Goal: Task Accomplishment & Management: Use online tool/utility

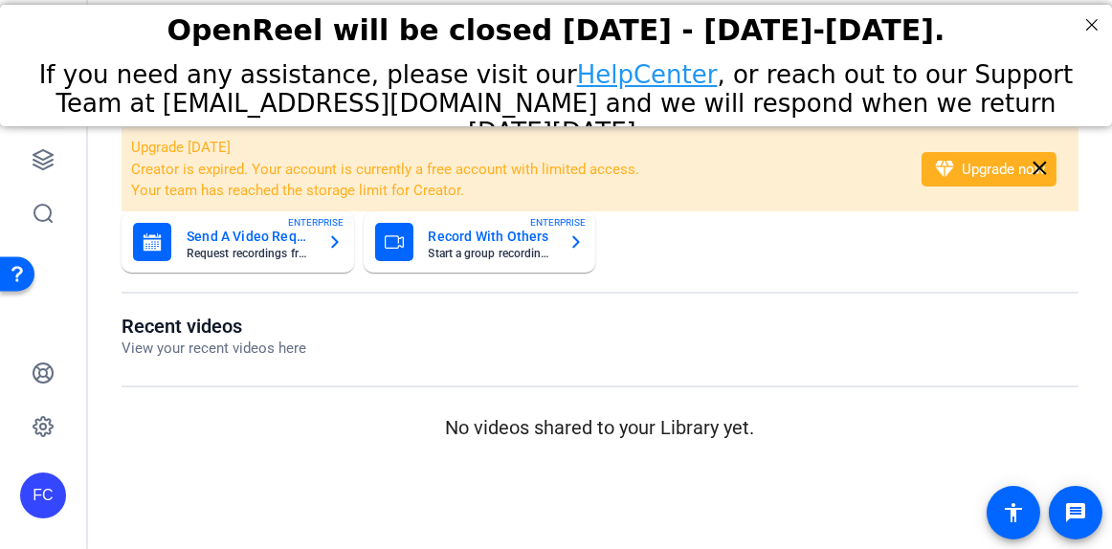
click at [581, 77] on link "HelpCenter" at bounding box center [647, 74] width 141 height 29
click at [34, 156] on icon at bounding box center [42, 159] width 19 height 19
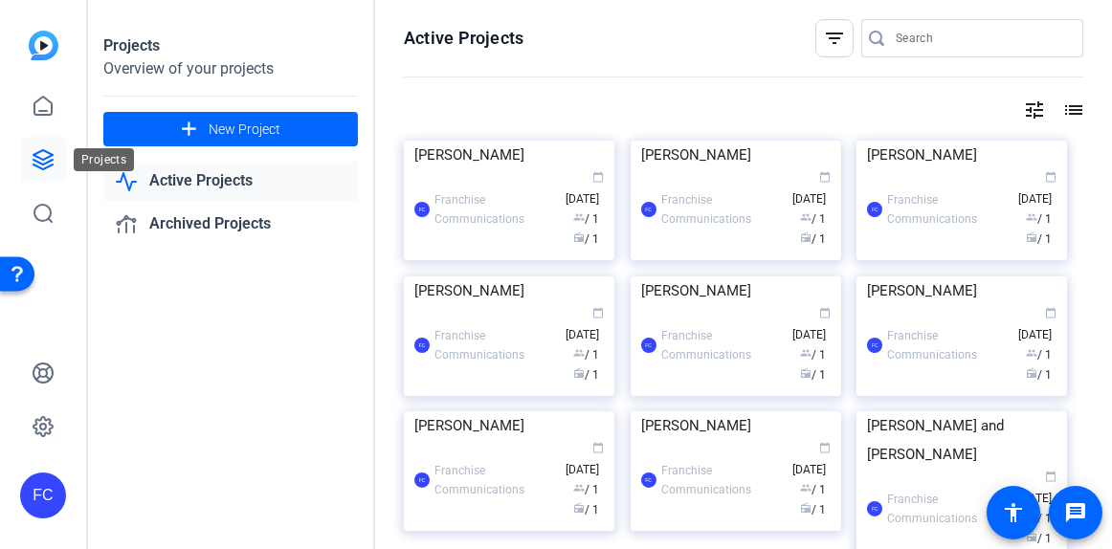
click at [39, 164] on icon at bounding box center [42, 159] width 19 height 19
click at [40, 160] on icon at bounding box center [43, 159] width 23 height 23
click at [40, 156] on icon at bounding box center [43, 159] width 23 height 23
click at [197, 130] on mat-icon "add" at bounding box center [189, 130] width 24 height 24
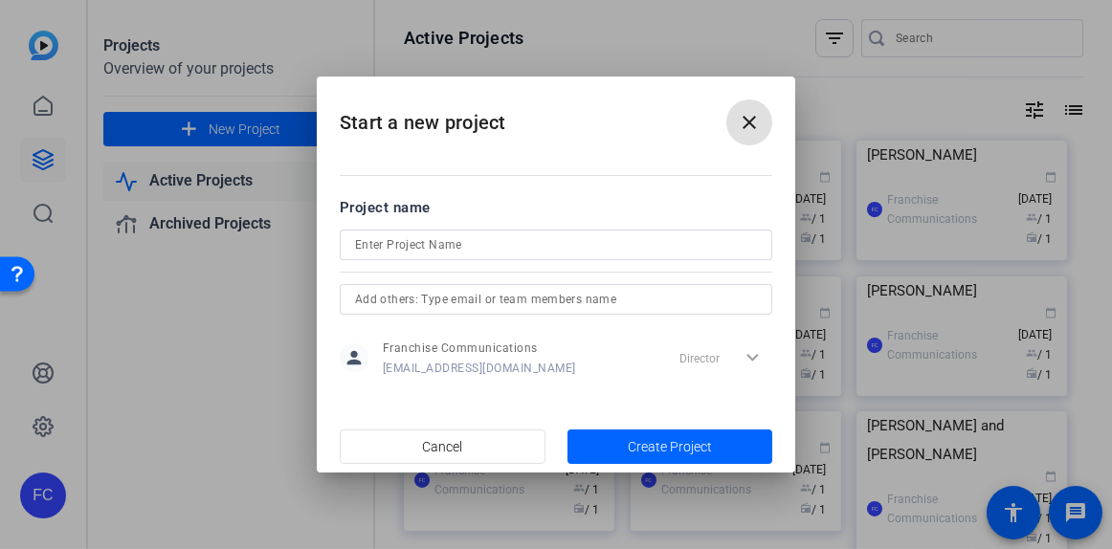
click at [377, 236] on input at bounding box center [556, 244] width 402 height 23
paste input "[PERSON_NAME]"
type input "[PERSON_NAME]"
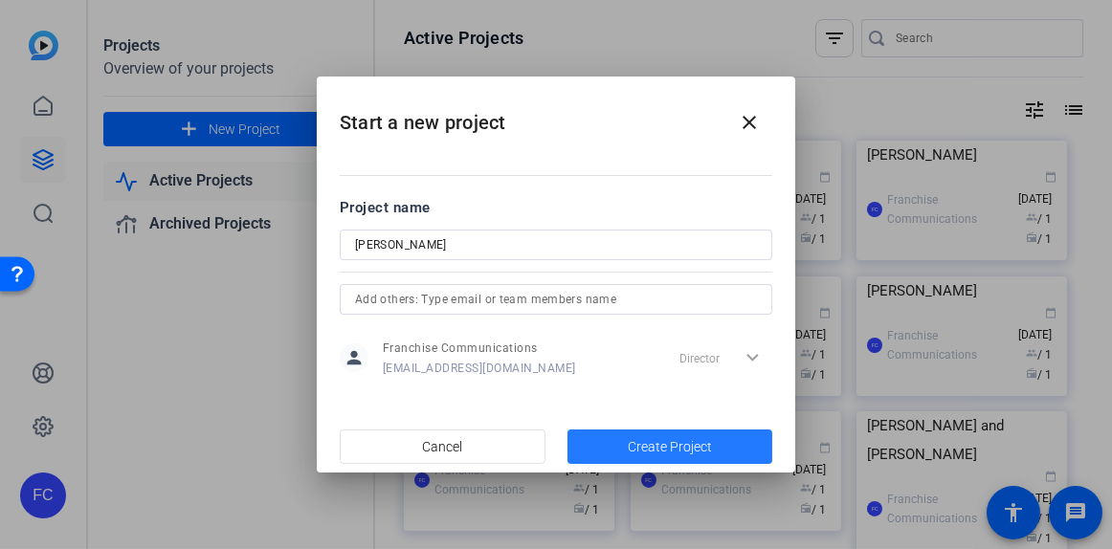
click at [639, 443] on span "Create Project" at bounding box center [670, 447] width 84 height 20
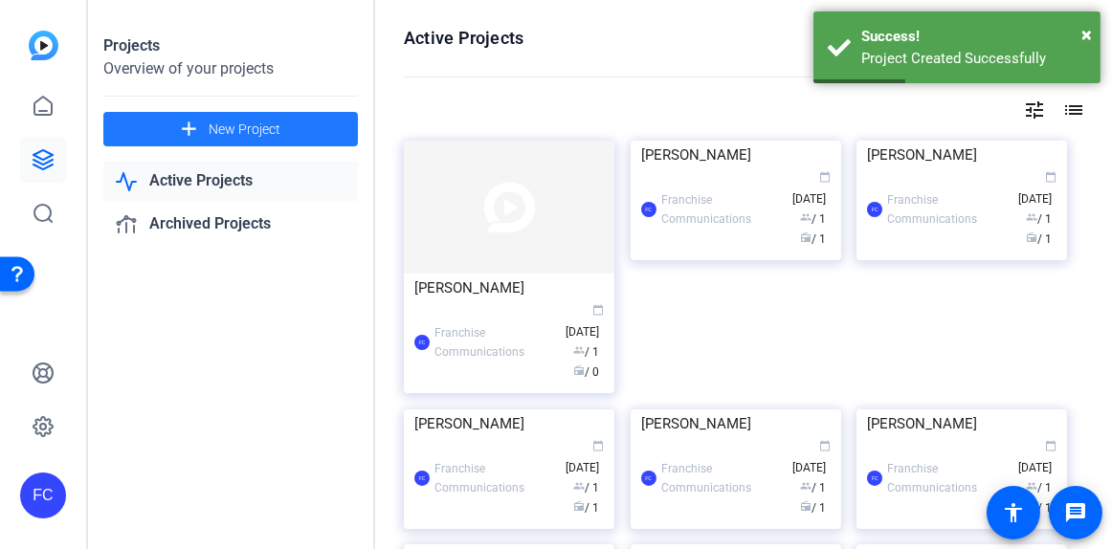
click at [511, 253] on img at bounding box center [509, 207] width 210 height 133
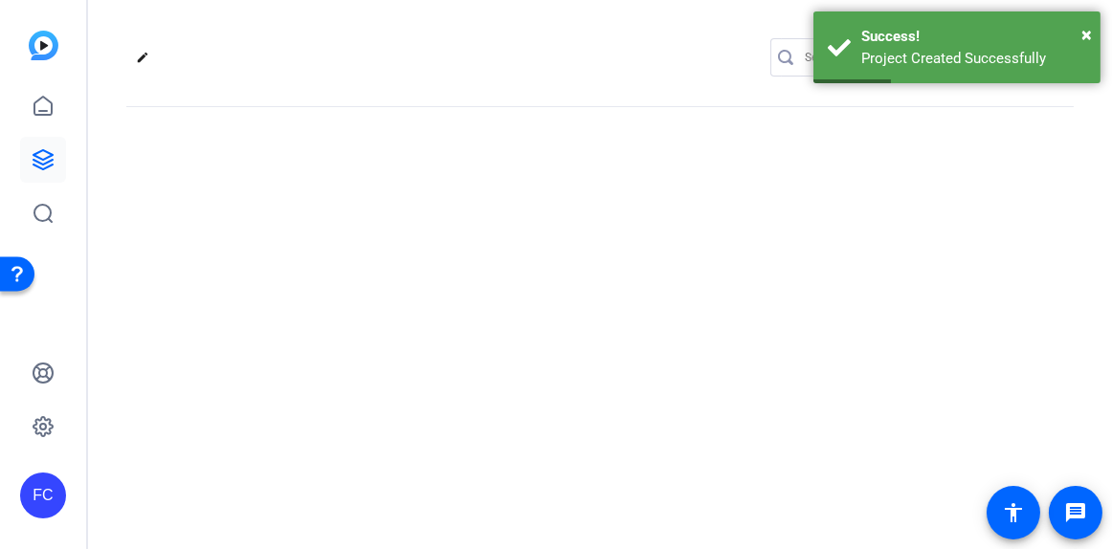
click at [511, 253] on div "edit settings" at bounding box center [600, 274] width 1024 height 549
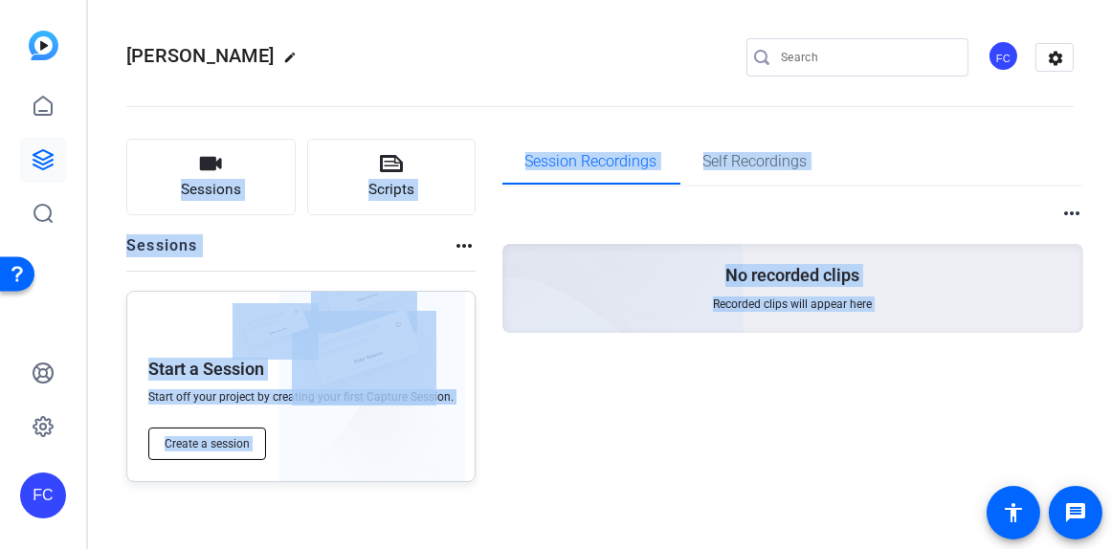
click at [232, 443] on span "Create a session" at bounding box center [207, 443] width 85 height 15
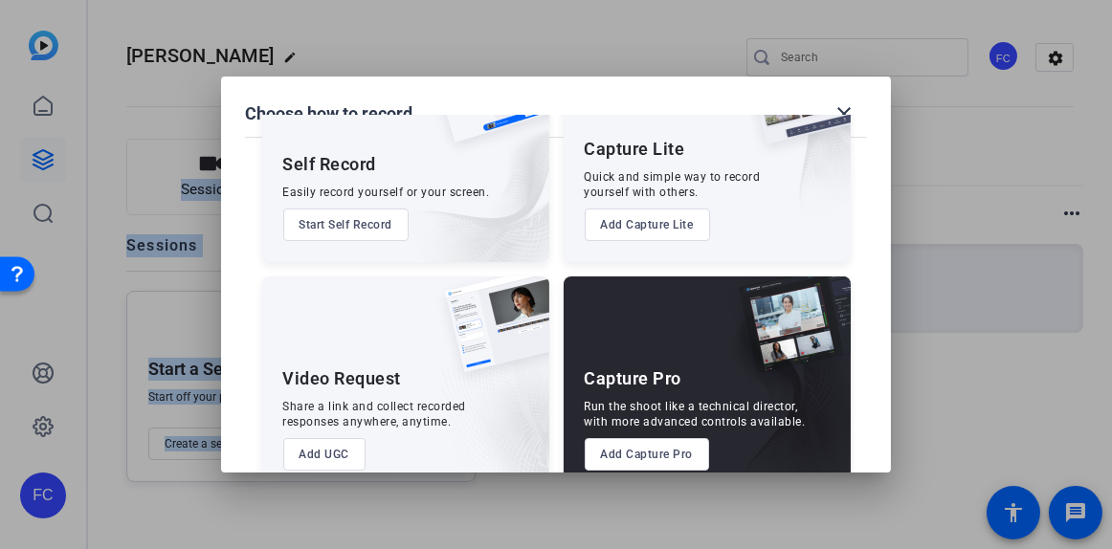
scroll to position [144, 0]
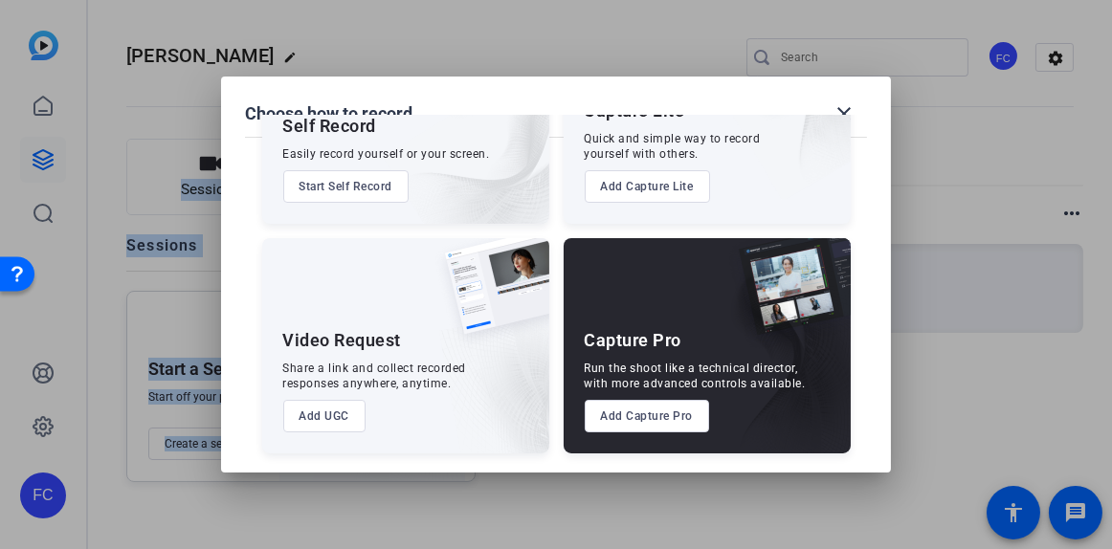
click at [650, 418] on button "Add Capture Pro" at bounding box center [647, 416] width 125 height 33
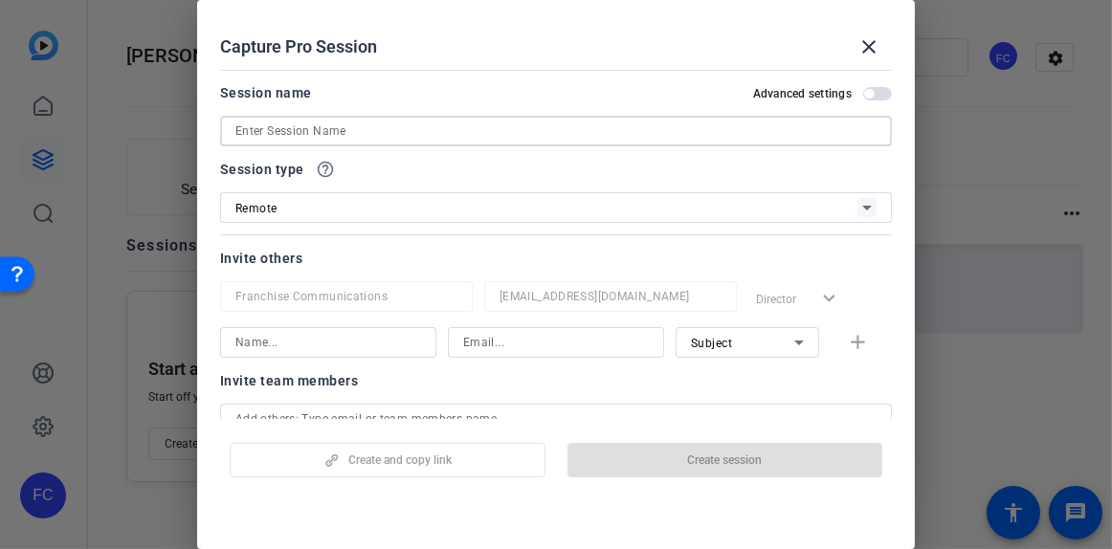
paste input "[PERSON_NAME]"
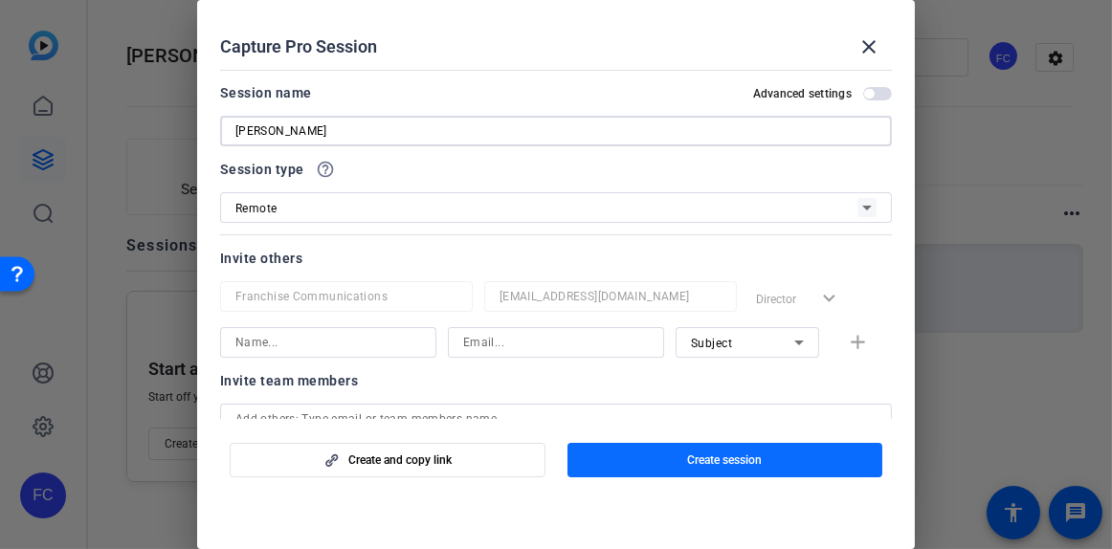
type input "[PERSON_NAME]"
click at [738, 461] on span "Create session" at bounding box center [724, 460] width 75 height 15
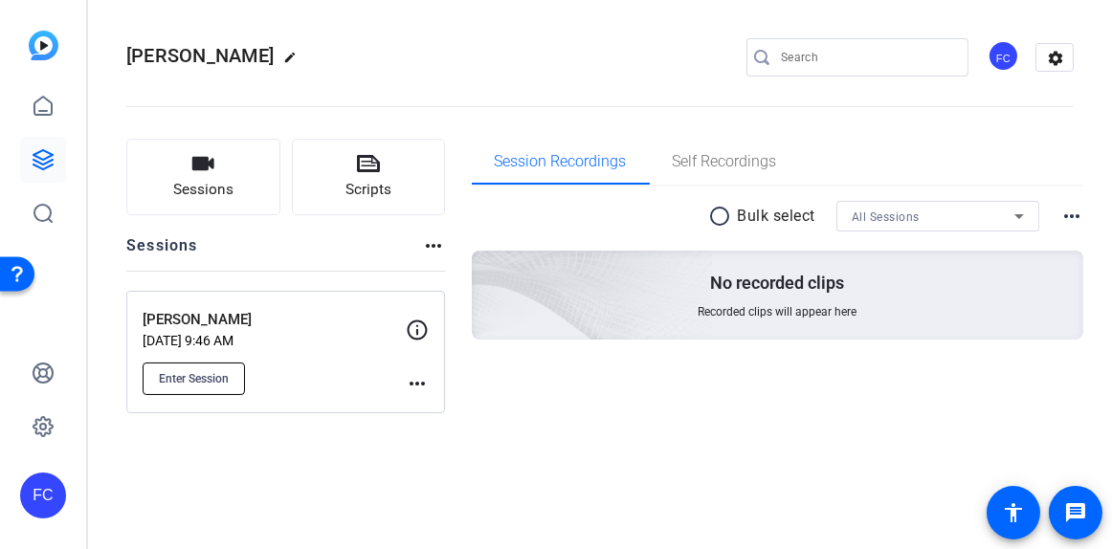
click at [210, 377] on span "Enter Session" at bounding box center [194, 378] width 70 height 15
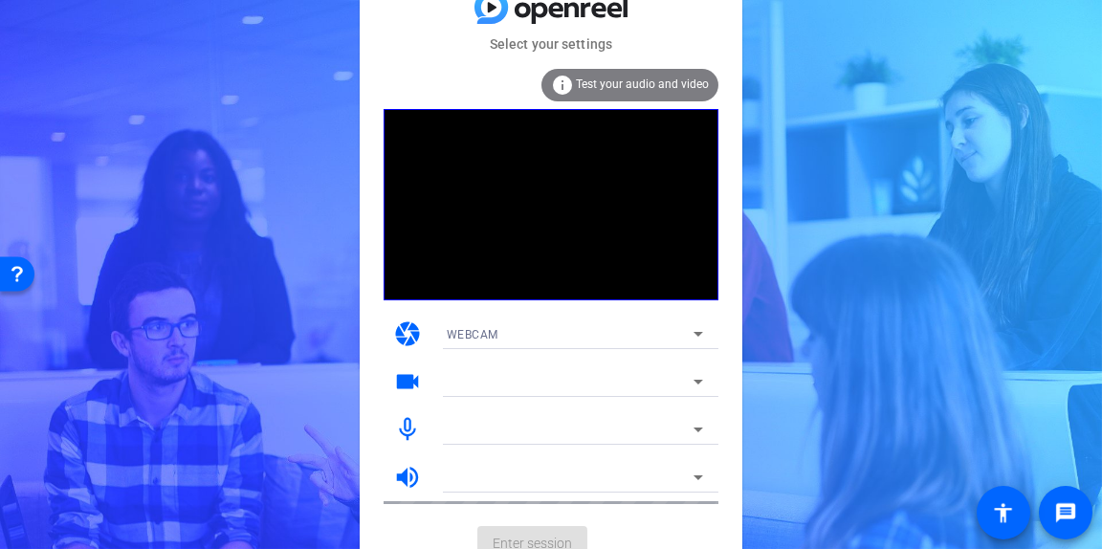
click at [698, 427] on icon at bounding box center [698, 429] width 23 height 23
click at [698, 427] on mat-form-field "Default - Microphone Array (Intel® Smart Sound Technology for Digital Microphon…" at bounding box center [574, 429] width 287 height 31
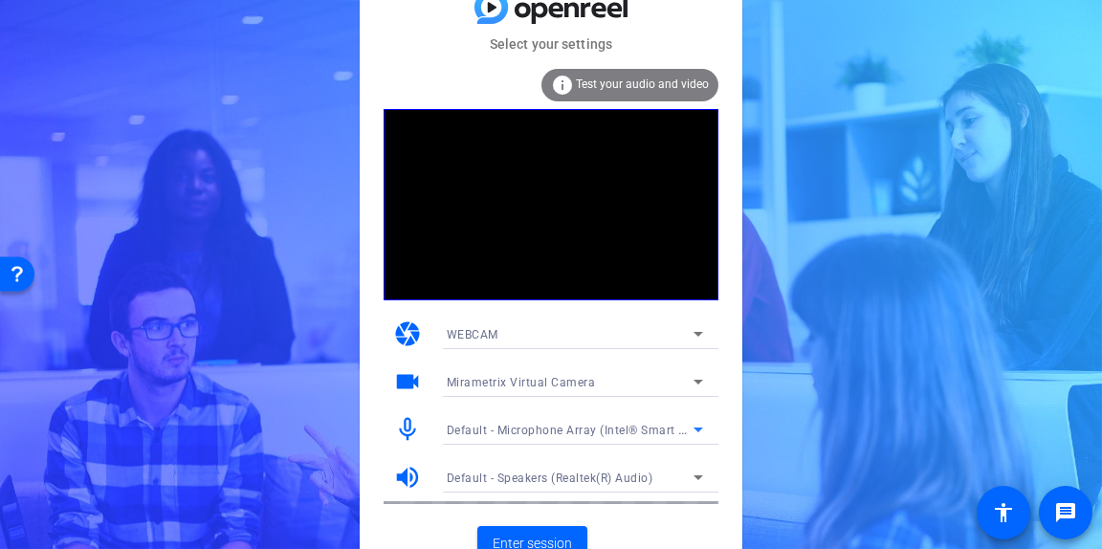
click at [561, 428] on span "Default - Microphone Array (Intel® Smart Sound Technology for Digital Microphon…" at bounding box center [684, 429] width 475 height 15
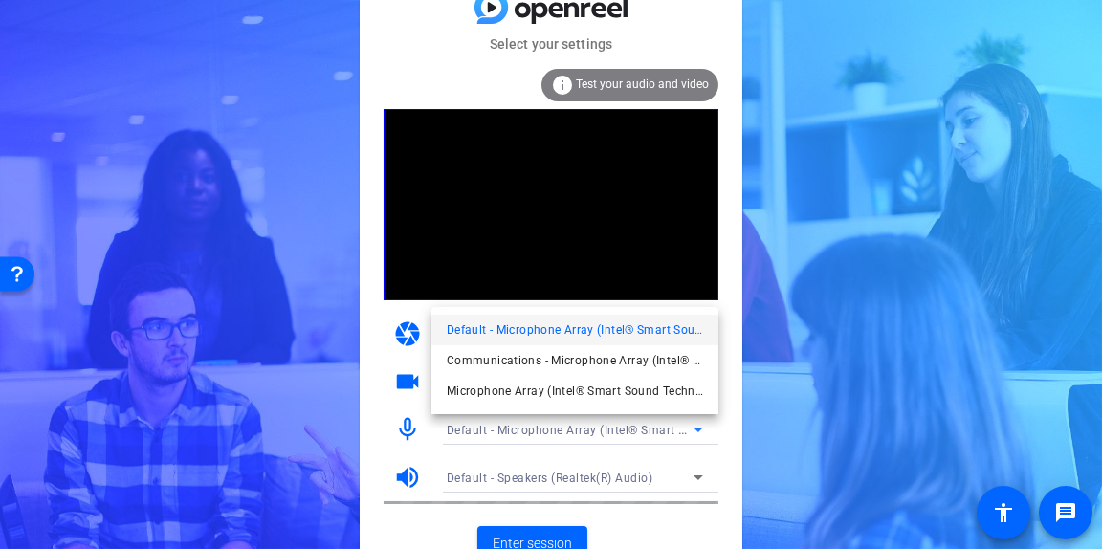
click at [558, 434] on div at bounding box center [551, 274] width 1102 height 549
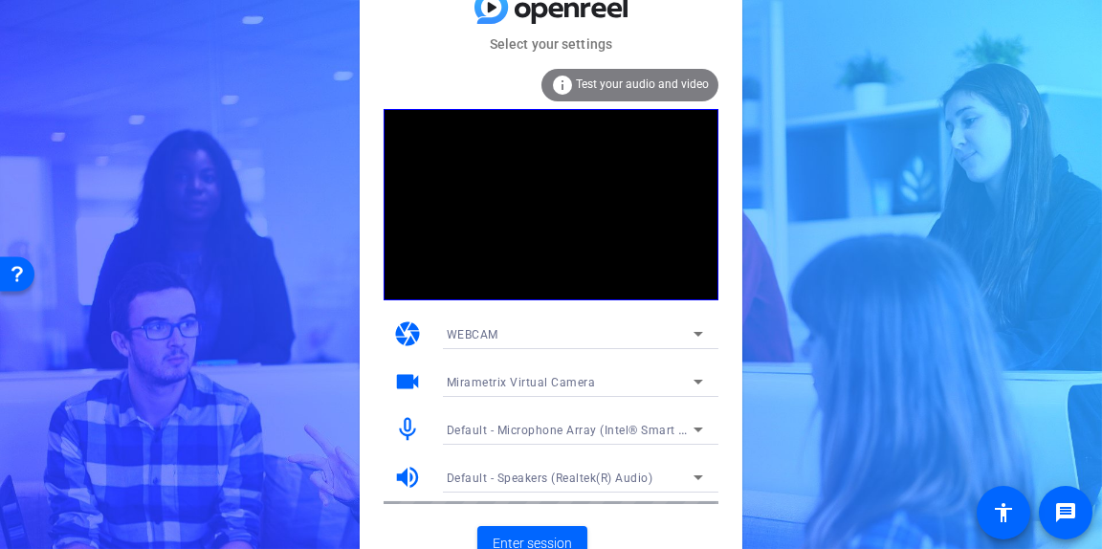
click at [566, 431] on span "Default - Microphone Array (Intel® Smart Sound Technology for Digital Microphon…" at bounding box center [684, 429] width 475 height 15
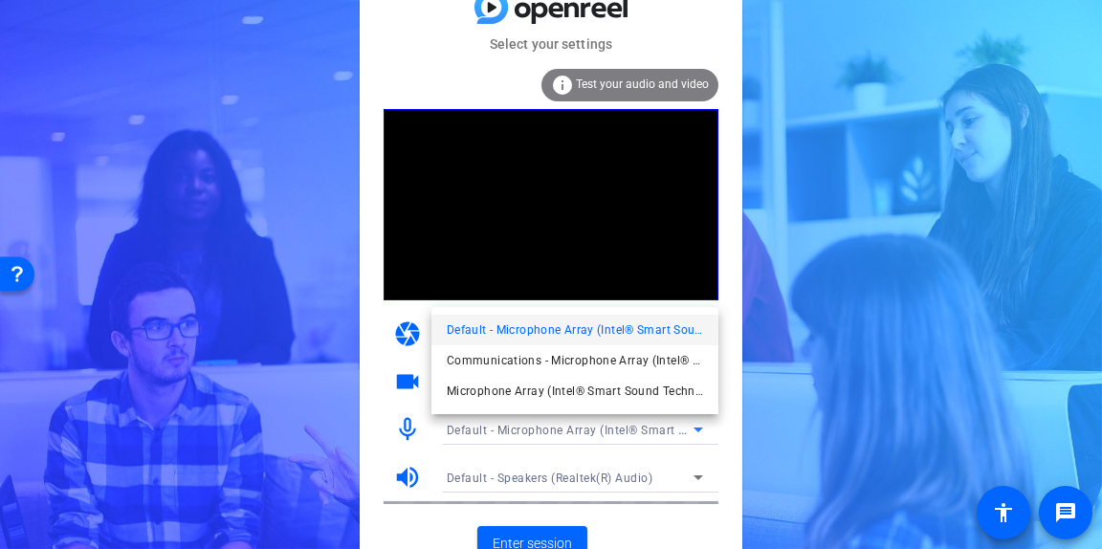
click at [630, 516] on div at bounding box center [551, 274] width 1102 height 549
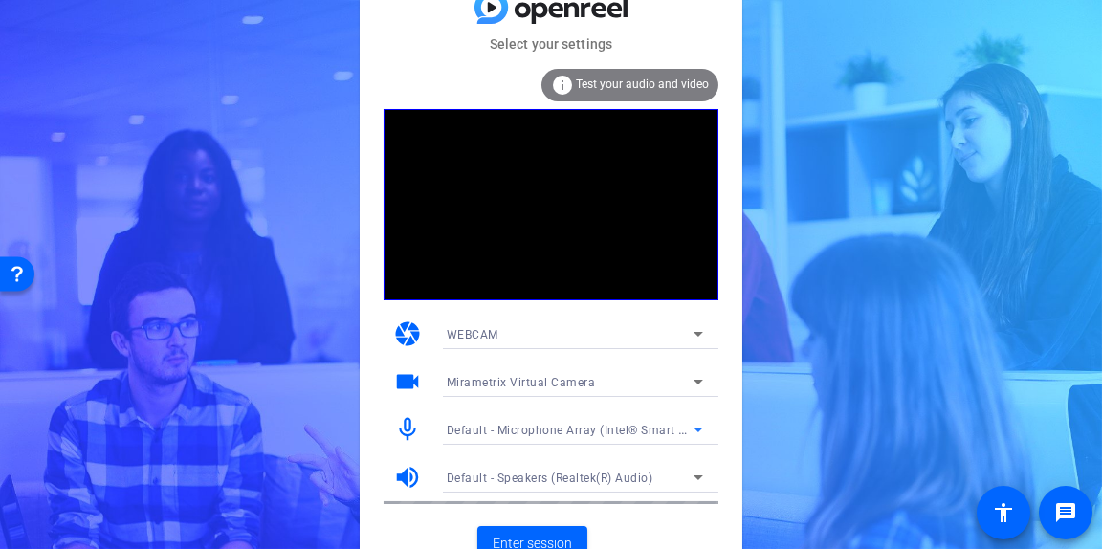
click at [699, 431] on icon at bounding box center [699, 430] width 10 height 5
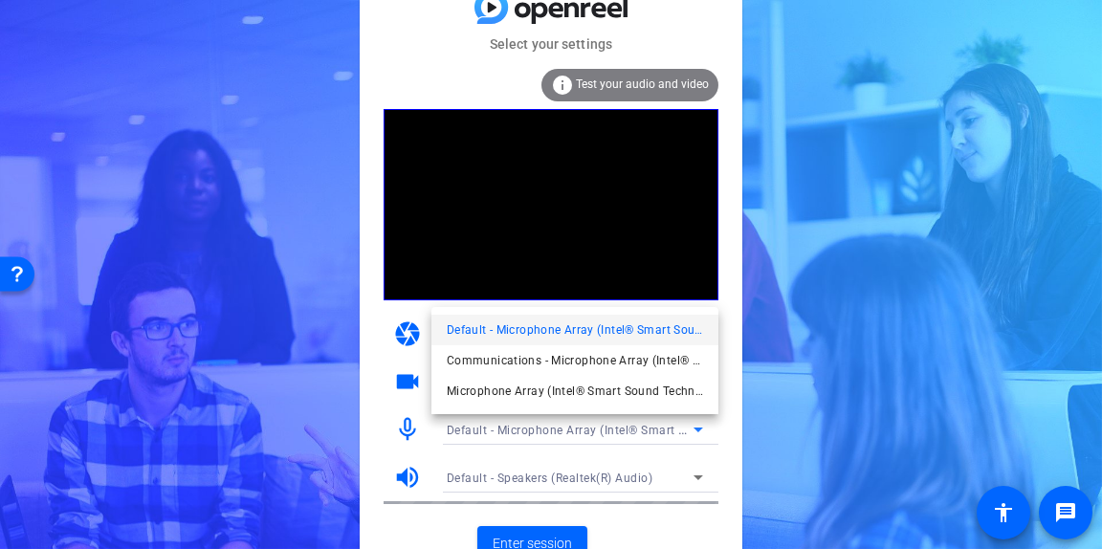
click at [631, 495] on div at bounding box center [551, 274] width 1102 height 549
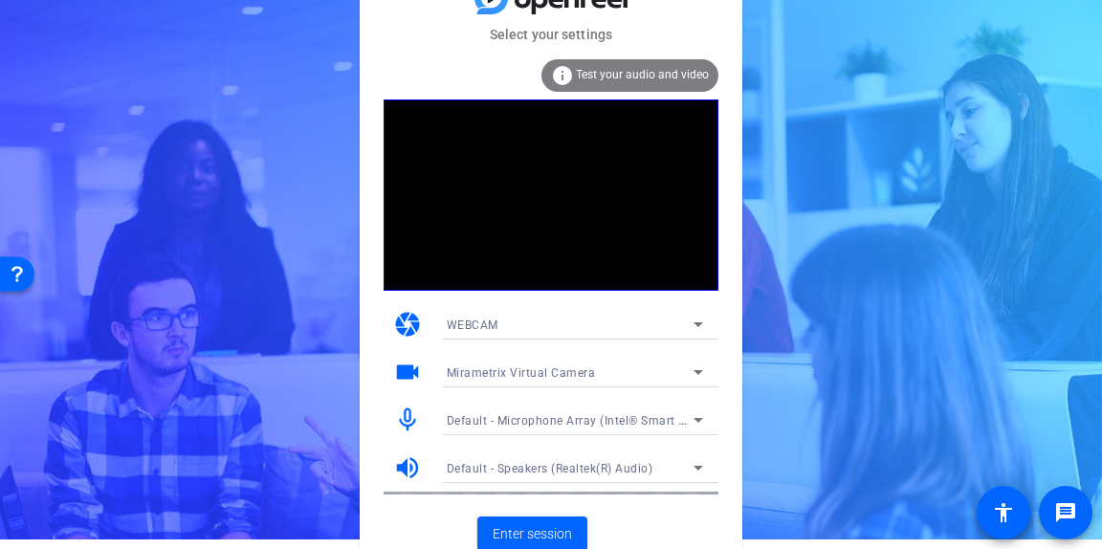
scroll to position [19, 0]
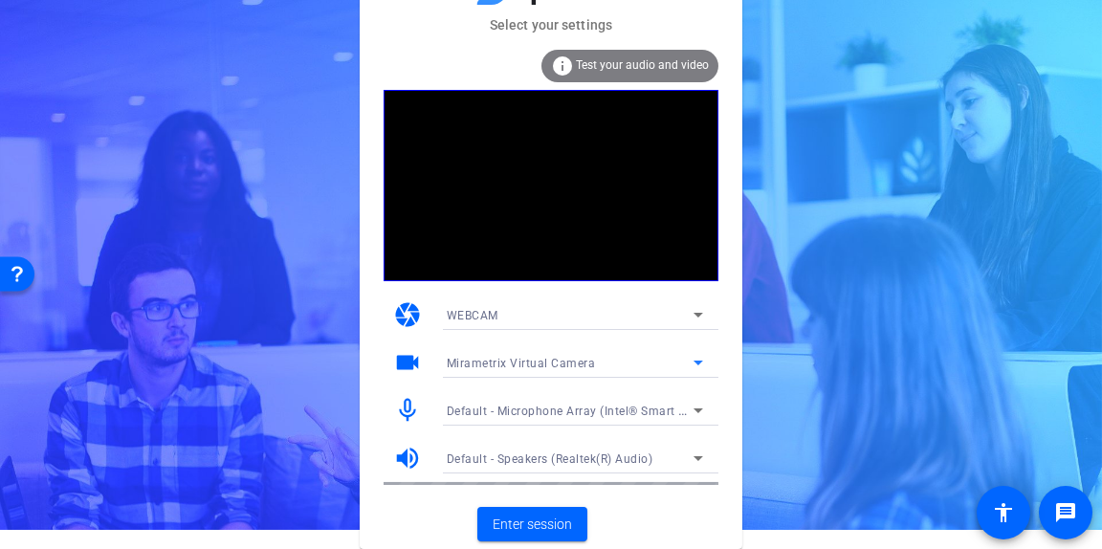
click at [701, 366] on icon at bounding box center [698, 362] width 23 height 23
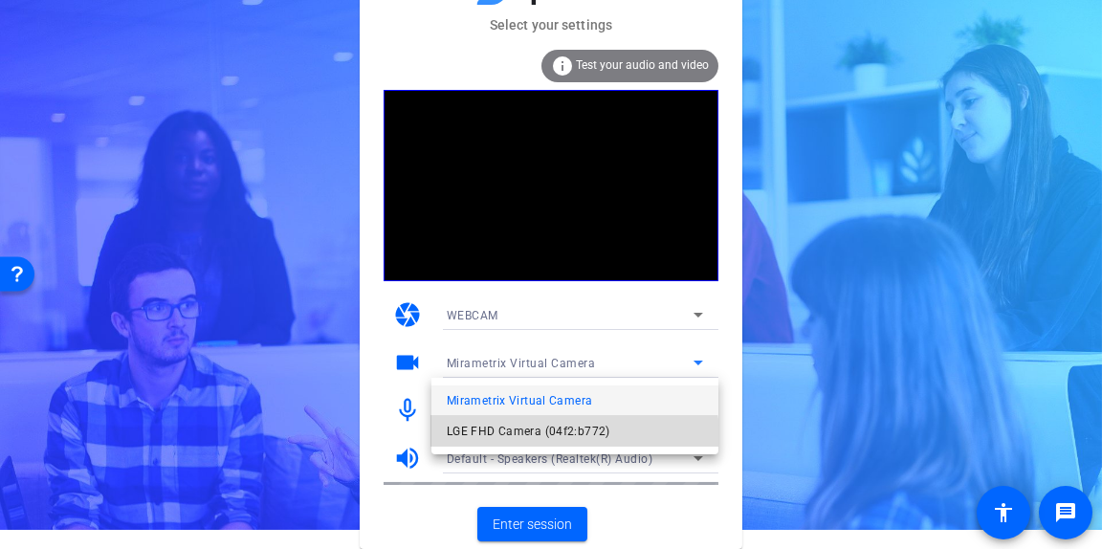
click at [558, 436] on span "LGE FHD Camera (04f2:b772)" at bounding box center [529, 431] width 164 height 23
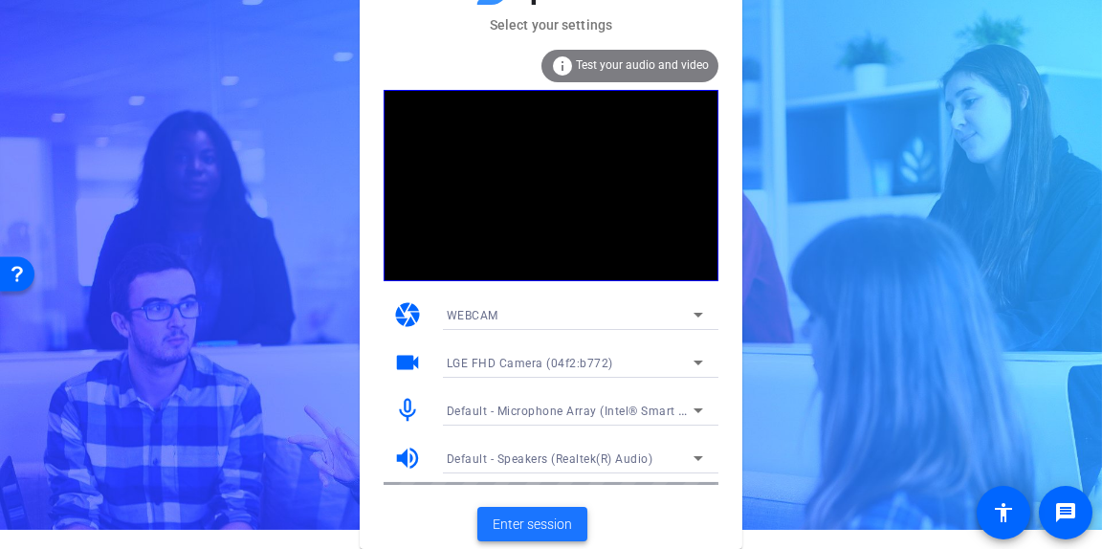
click at [538, 524] on span "Enter session" at bounding box center [532, 525] width 79 height 20
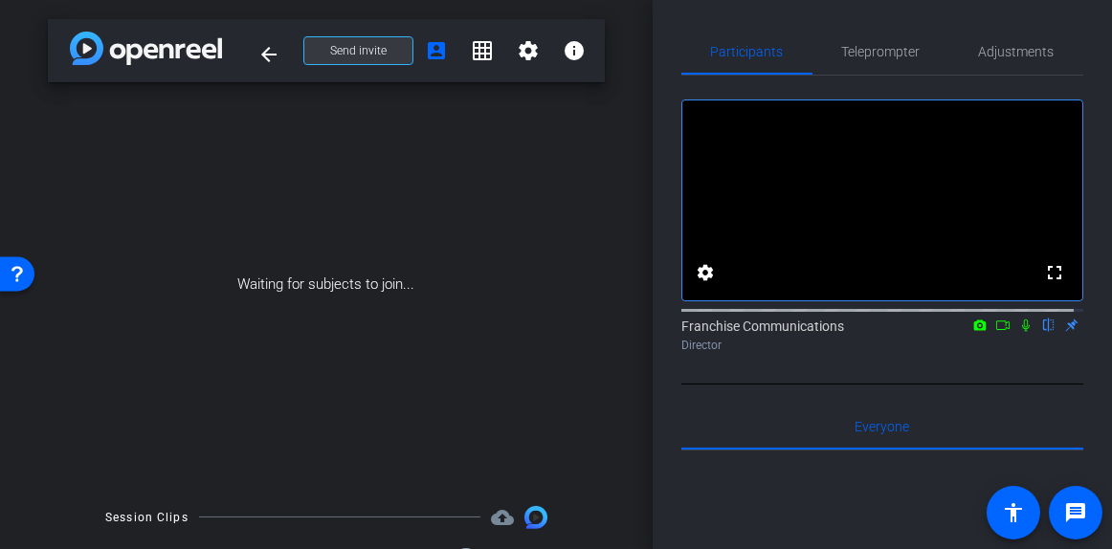
click at [350, 51] on span "Send invite" at bounding box center [358, 50] width 56 height 15
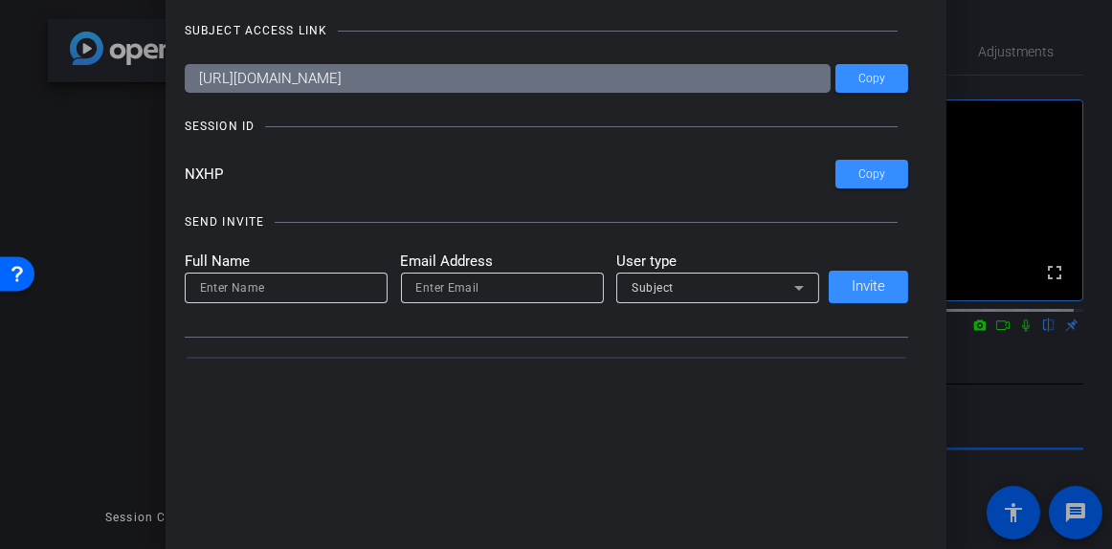
click at [1014, 78] on div at bounding box center [556, 274] width 1112 height 549
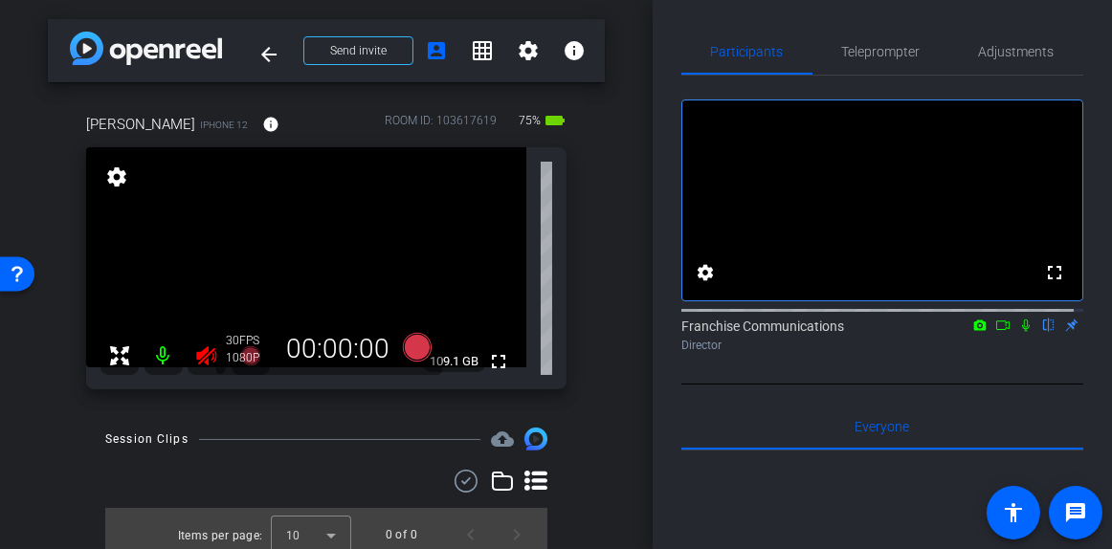
click at [202, 357] on icon at bounding box center [206, 355] width 23 height 23
click at [1006, 52] on span "Adjustments" at bounding box center [1017, 51] width 76 height 13
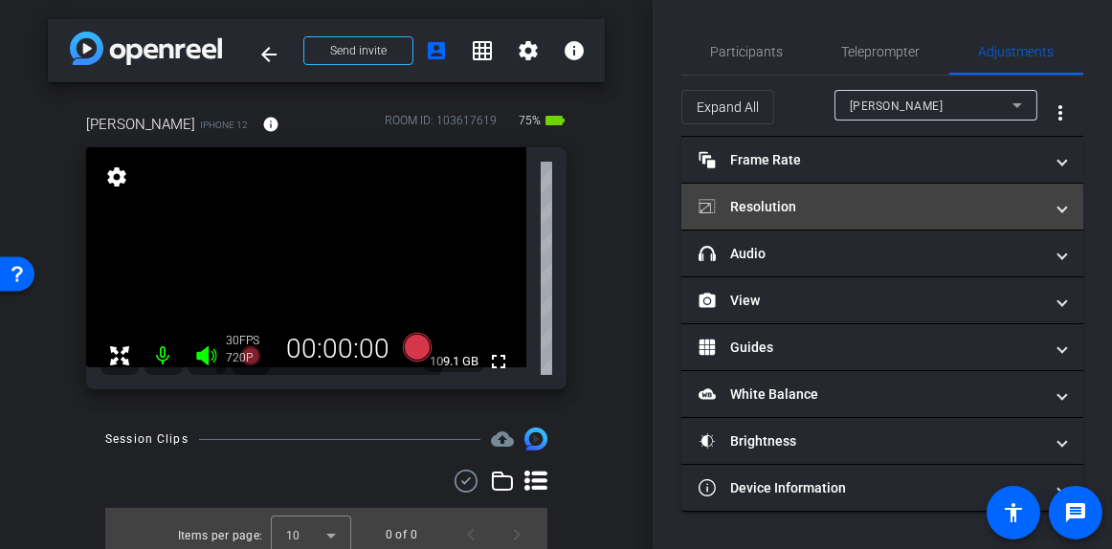
click at [1067, 209] on mat-expansion-panel-header "Resolution" at bounding box center [882, 207] width 402 height 46
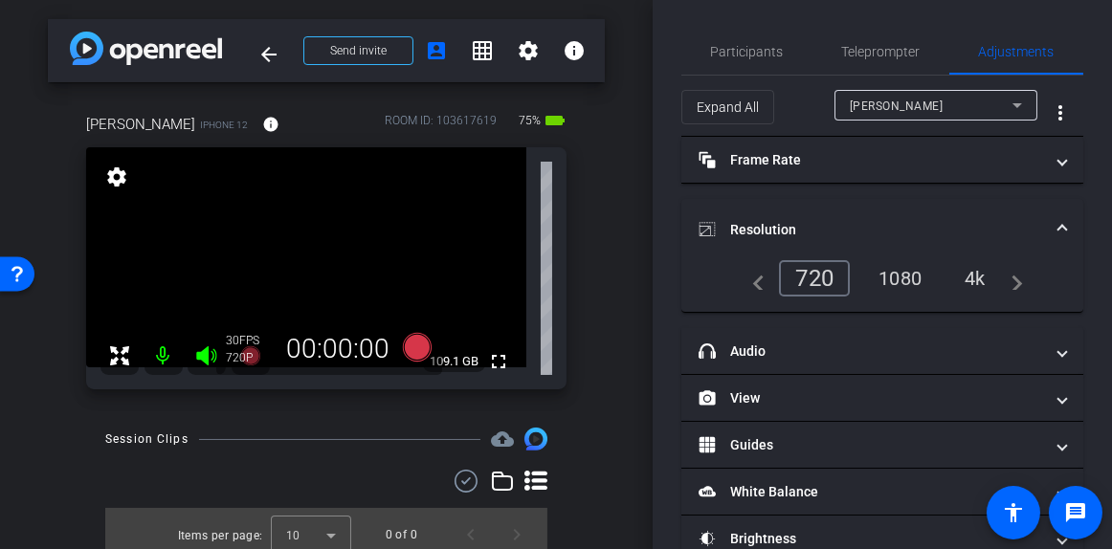
click at [974, 280] on div "4k" at bounding box center [975, 278] width 50 height 33
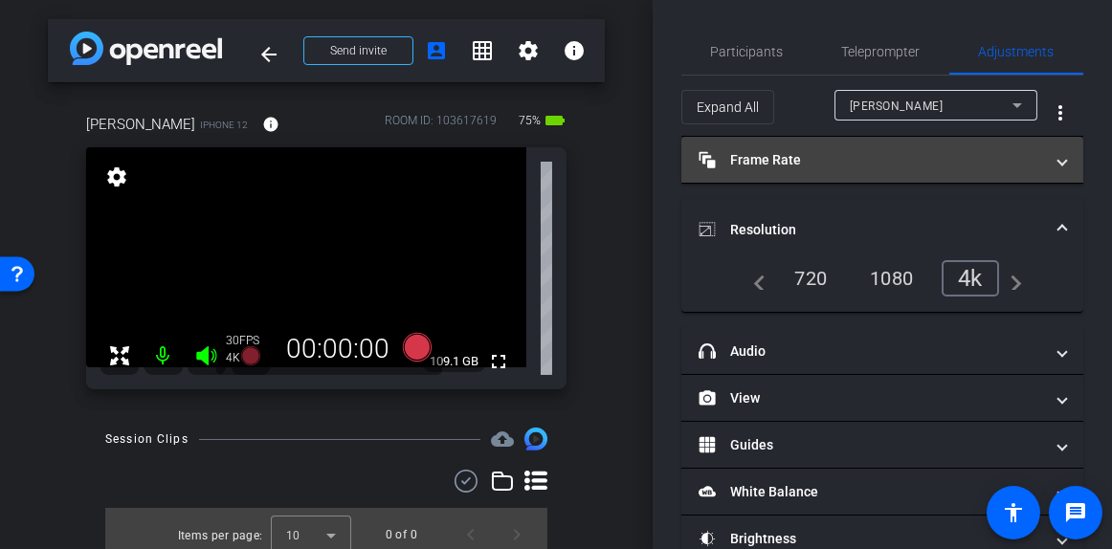
click at [1059, 165] on mat-expansion-panel-header "Frame Rate Frame Rate" at bounding box center [882, 160] width 402 height 46
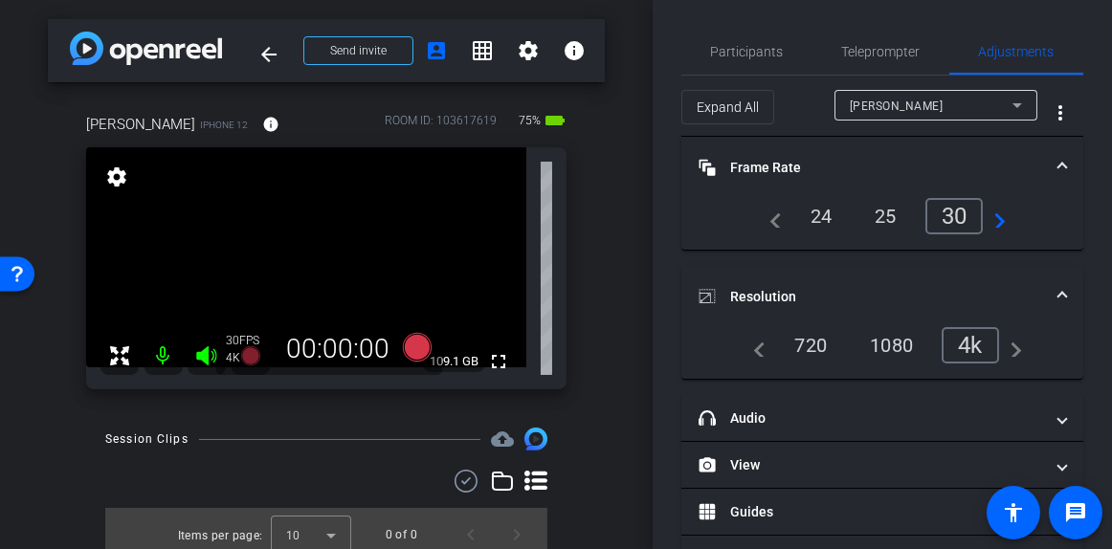
click at [815, 216] on div "24" at bounding box center [821, 216] width 51 height 33
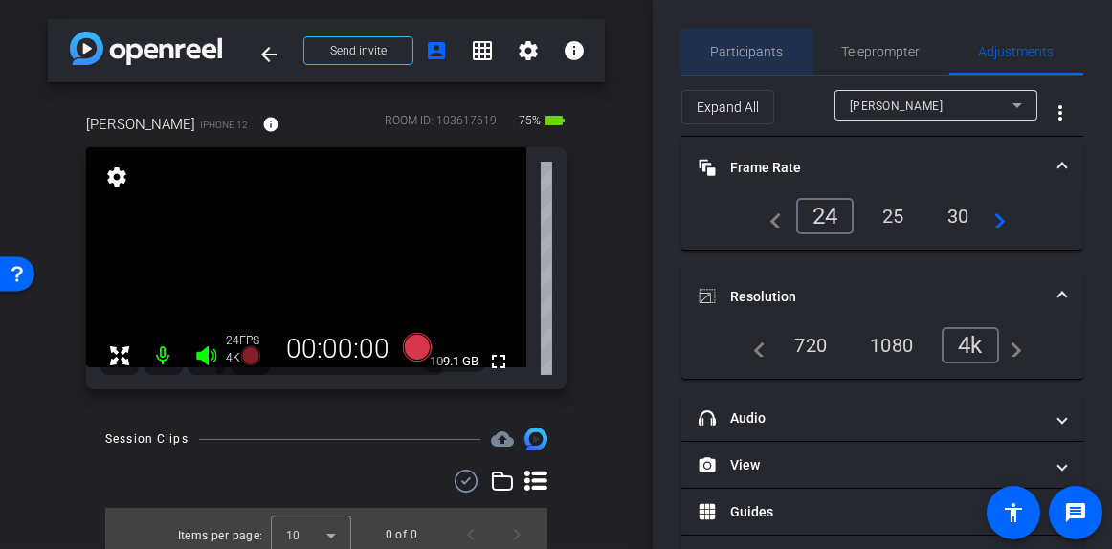
click at [765, 40] on span "Participants" at bounding box center [747, 52] width 73 height 46
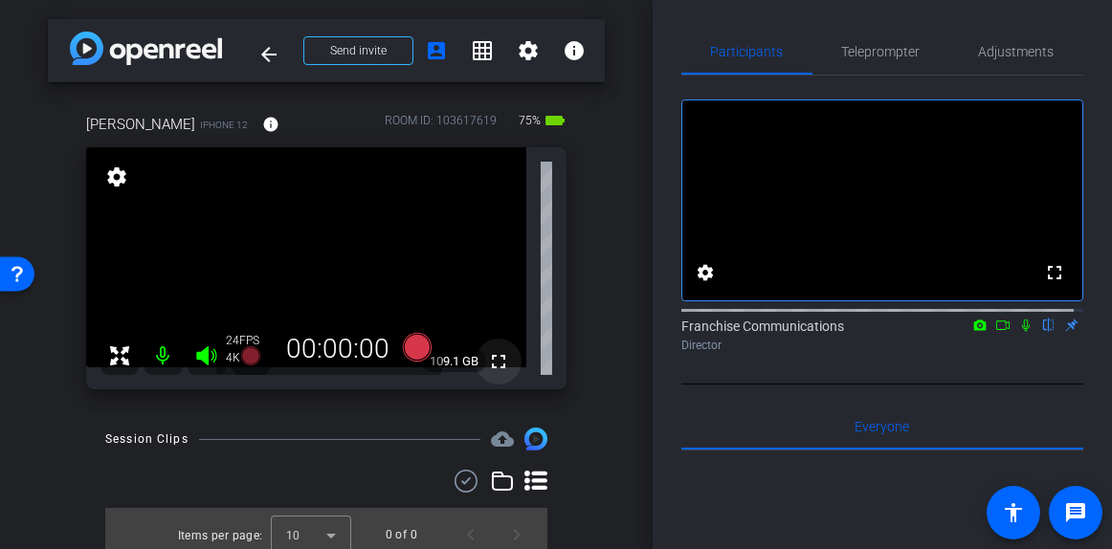
click at [490, 353] on mat-icon "fullscreen" at bounding box center [498, 361] width 23 height 23
click at [414, 351] on icon at bounding box center [417, 347] width 29 height 29
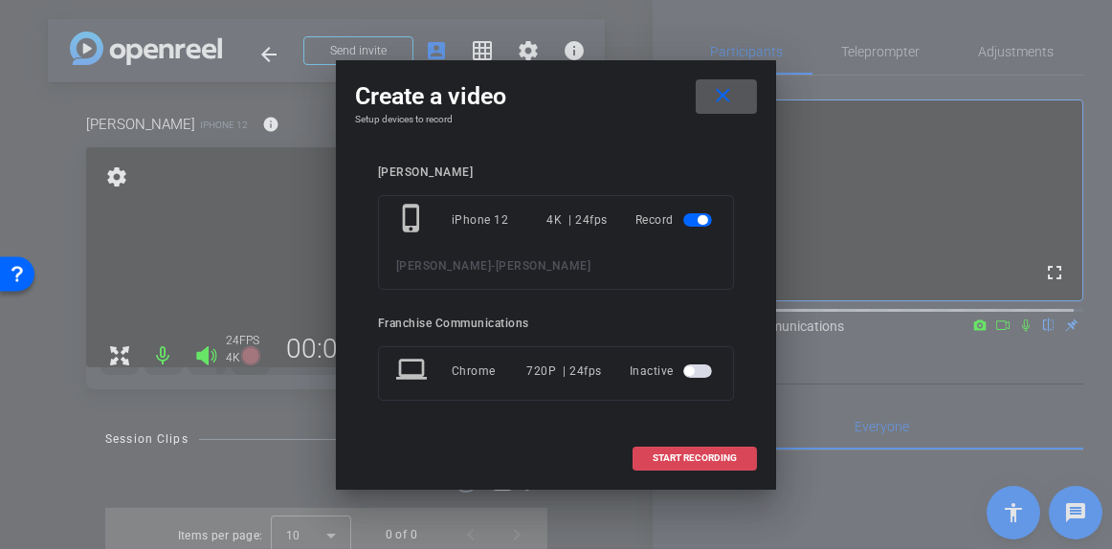
click at [708, 455] on span "START RECORDING" at bounding box center [694, 458] width 84 height 10
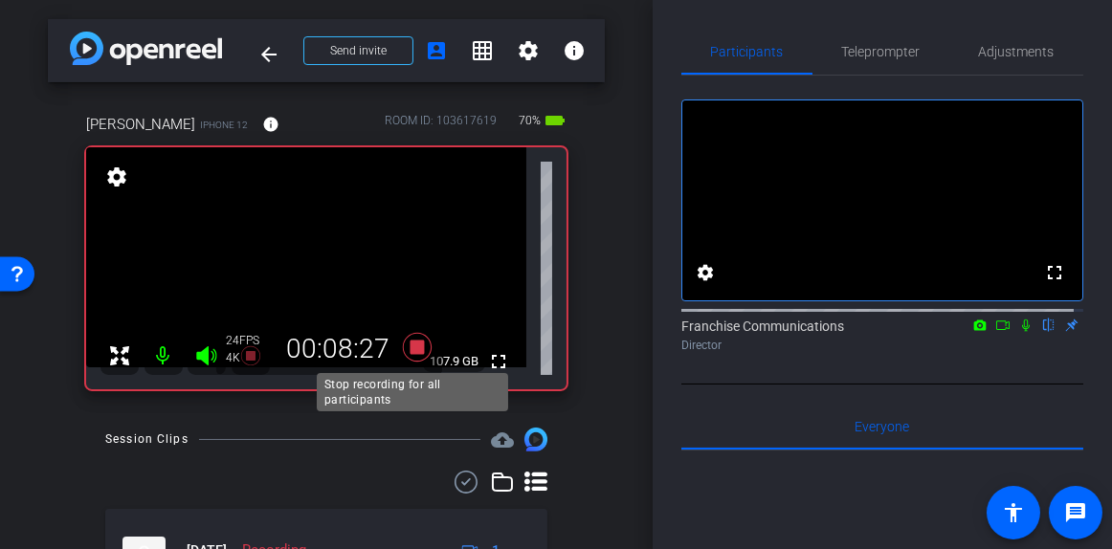
click at [413, 351] on icon at bounding box center [417, 347] width 29 height 29
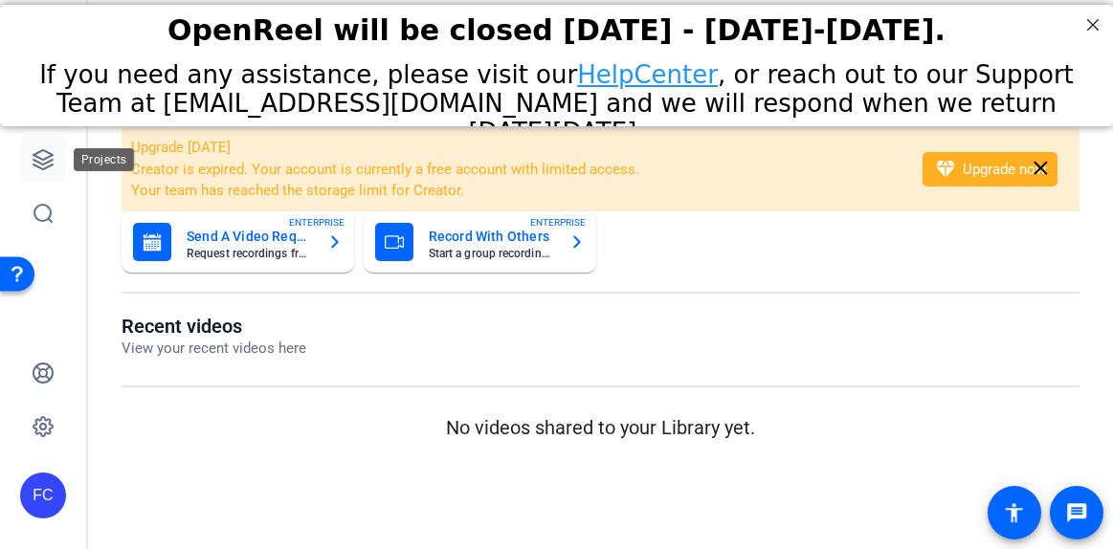
click at [42, 166] on icon at bounding box center [43, 159] width 23 height 23
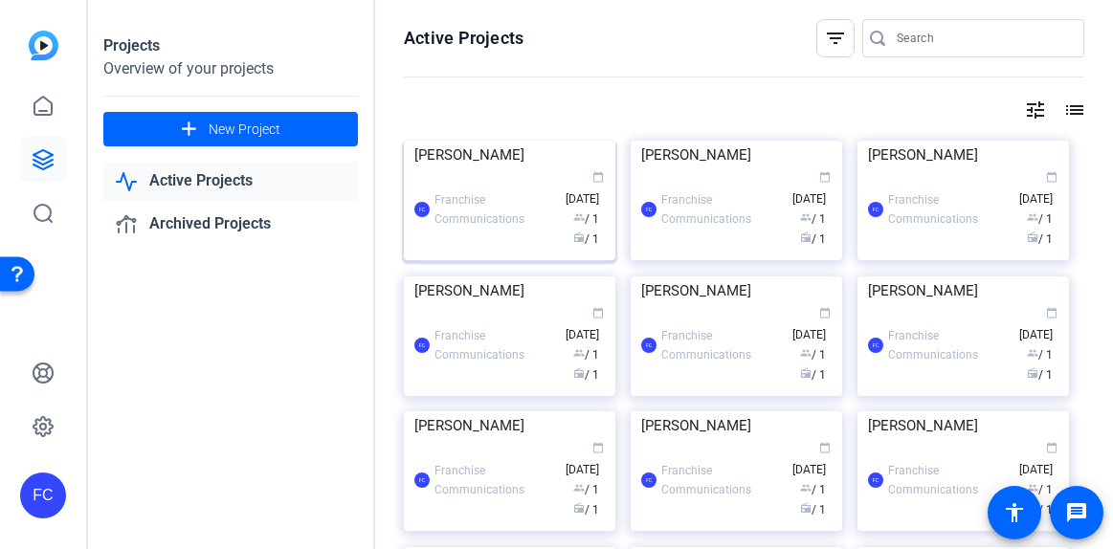
click at [509, 250] on div "FC Franchise Communications calendar_today Aug 13 group / 1 radio / 1" at bounding box center [509, 209] width 190 height 80
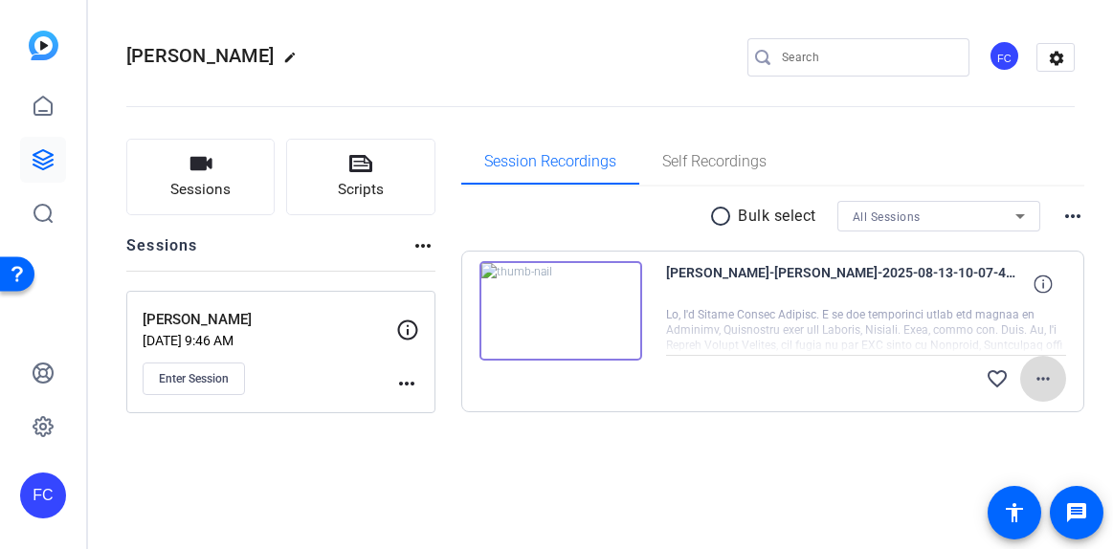
click at [1047, 377] on mat-icon "more_horiz" at bounding box center [1042, 378] width 23 height 23
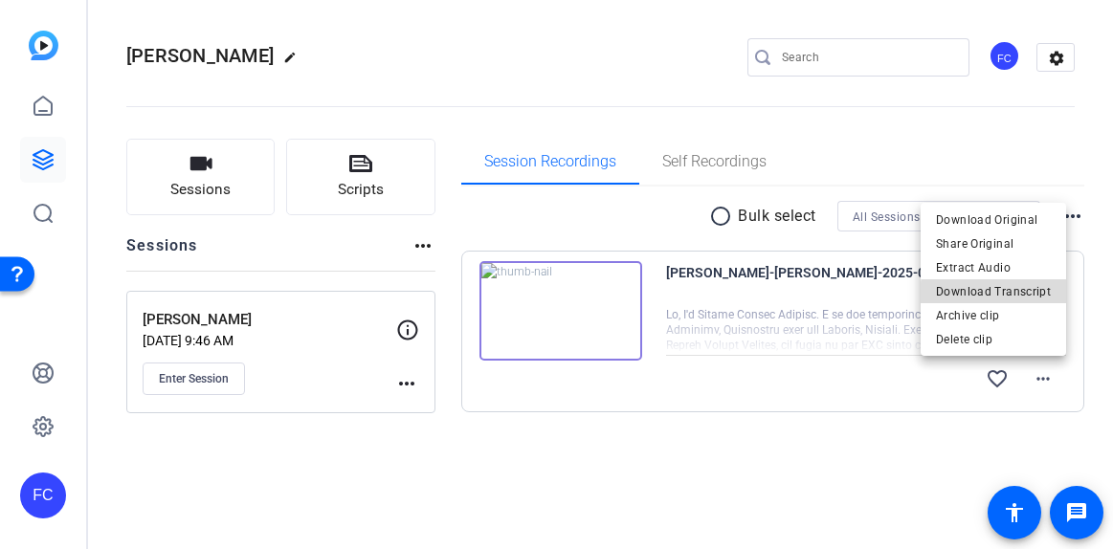
click at [1020, 295] on span "Download Transcript" at bounding box center [993, 290] width 115 height 23
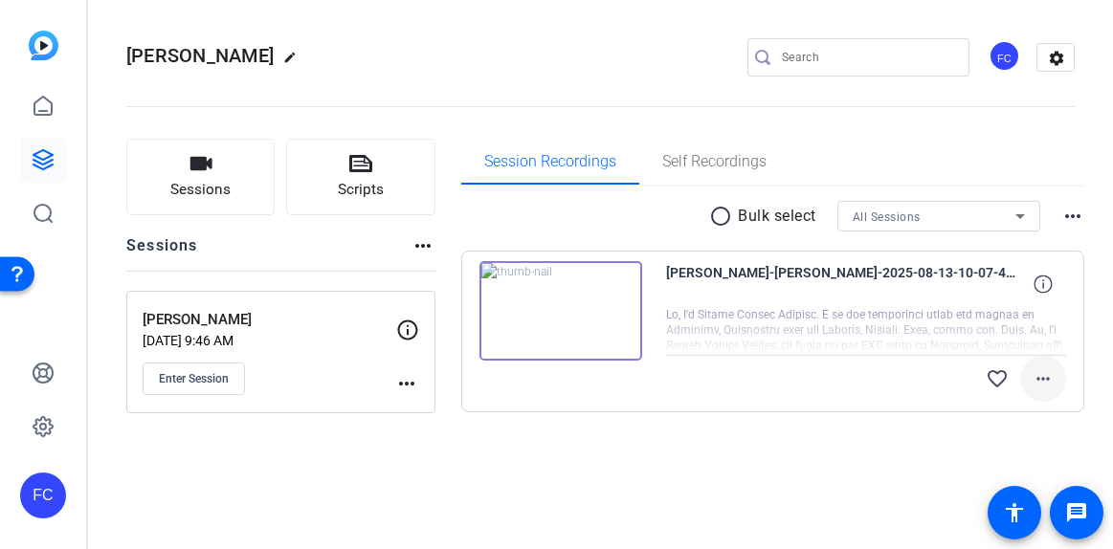
click at [1038, 383] on mat-icon "more_horiz" at bounding box center [1042, 378] width 23 height 23
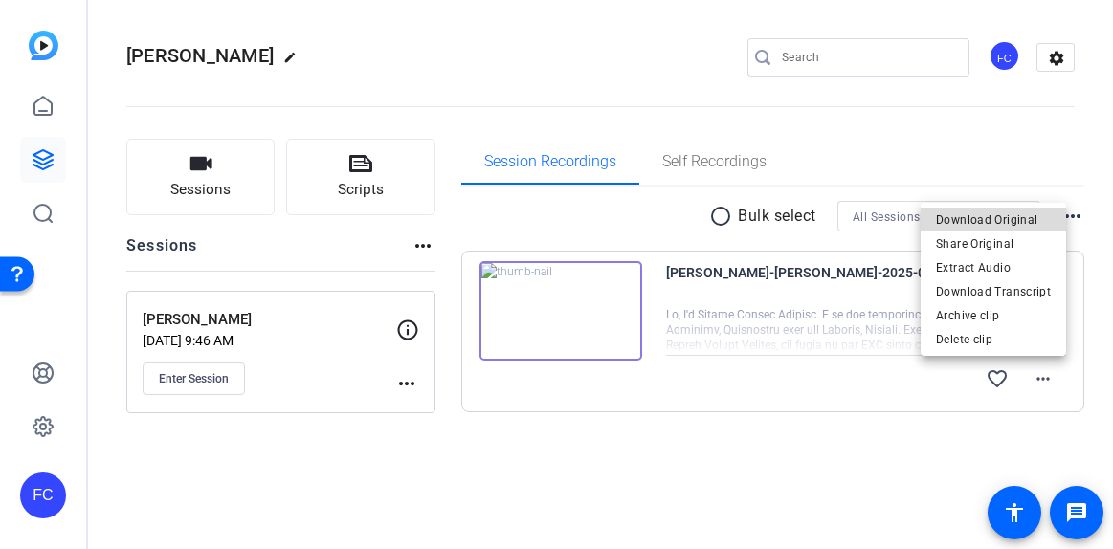
click at [1032, 218] on span "Download Original" at bounding box center [993, 219] width 115 height 23
